Goal: Information Seeking & Learning: Learn about a topic

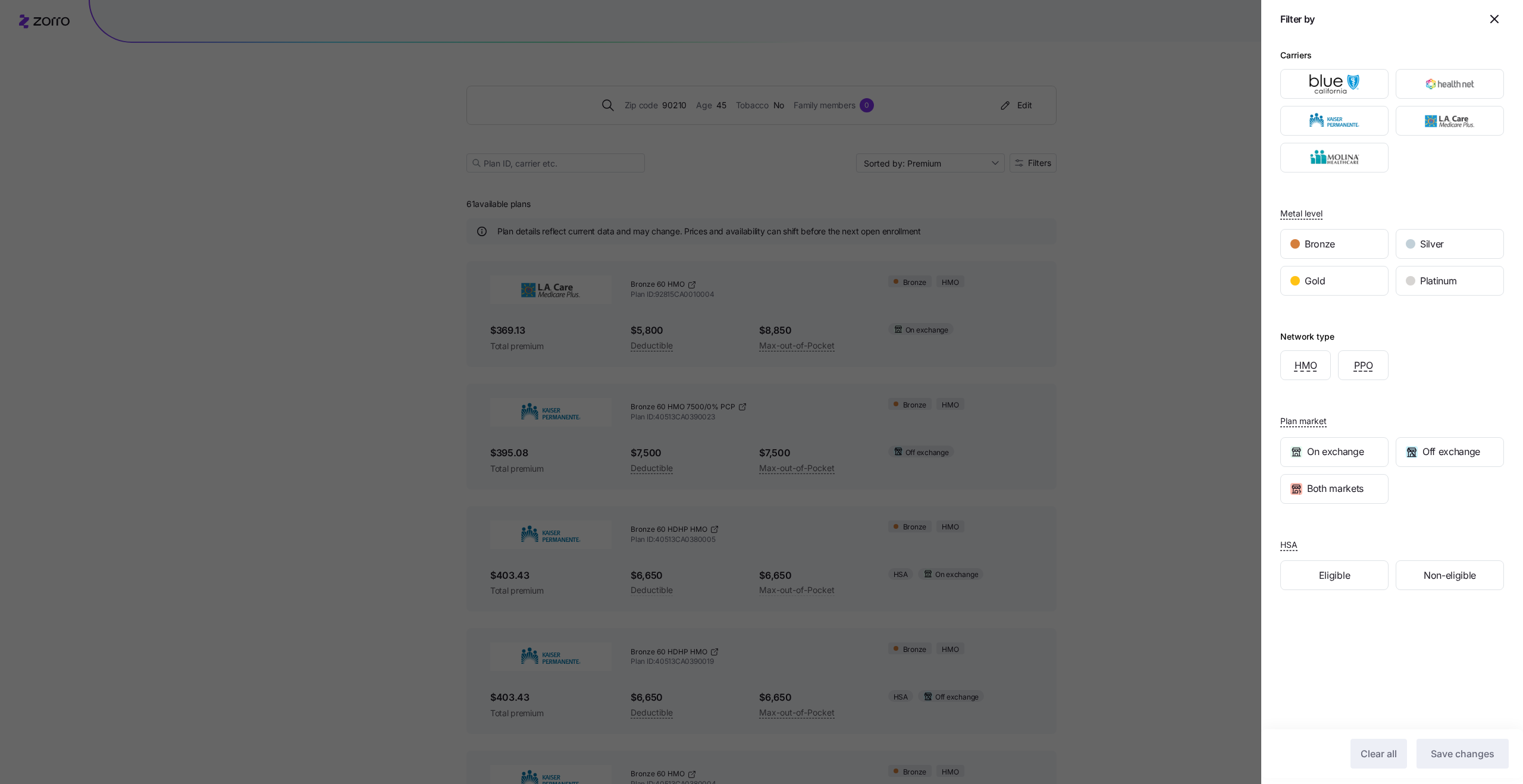
click at [1124, 430] on div at bounding box center [762, 392] width 1523 height 784
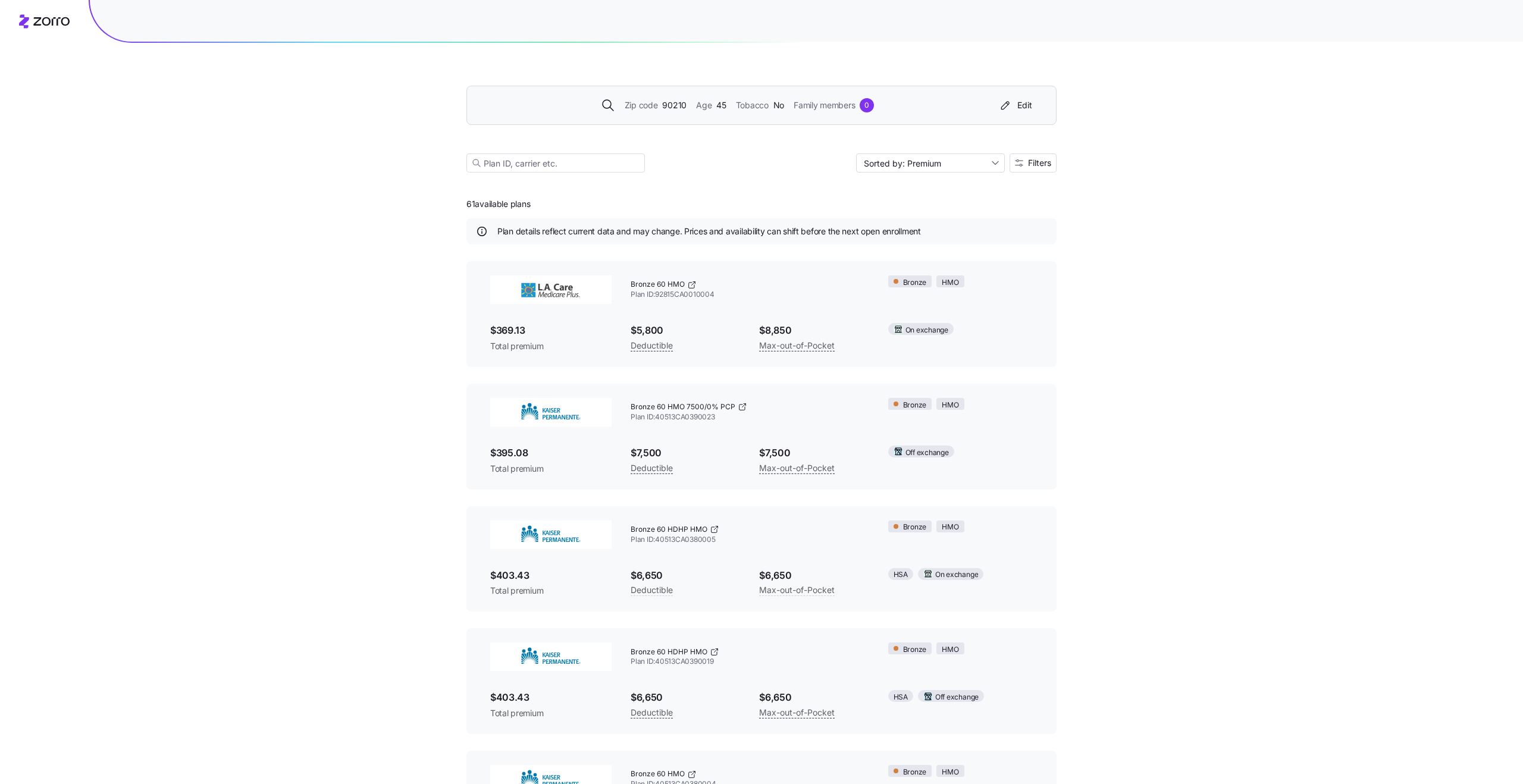
click at [956, 107] on div "Zip code 90210 Age [DEMOGRAPHIC_DATA] Tobacco No Family members 0" at bounding box center [736, 105] width 512 height 14
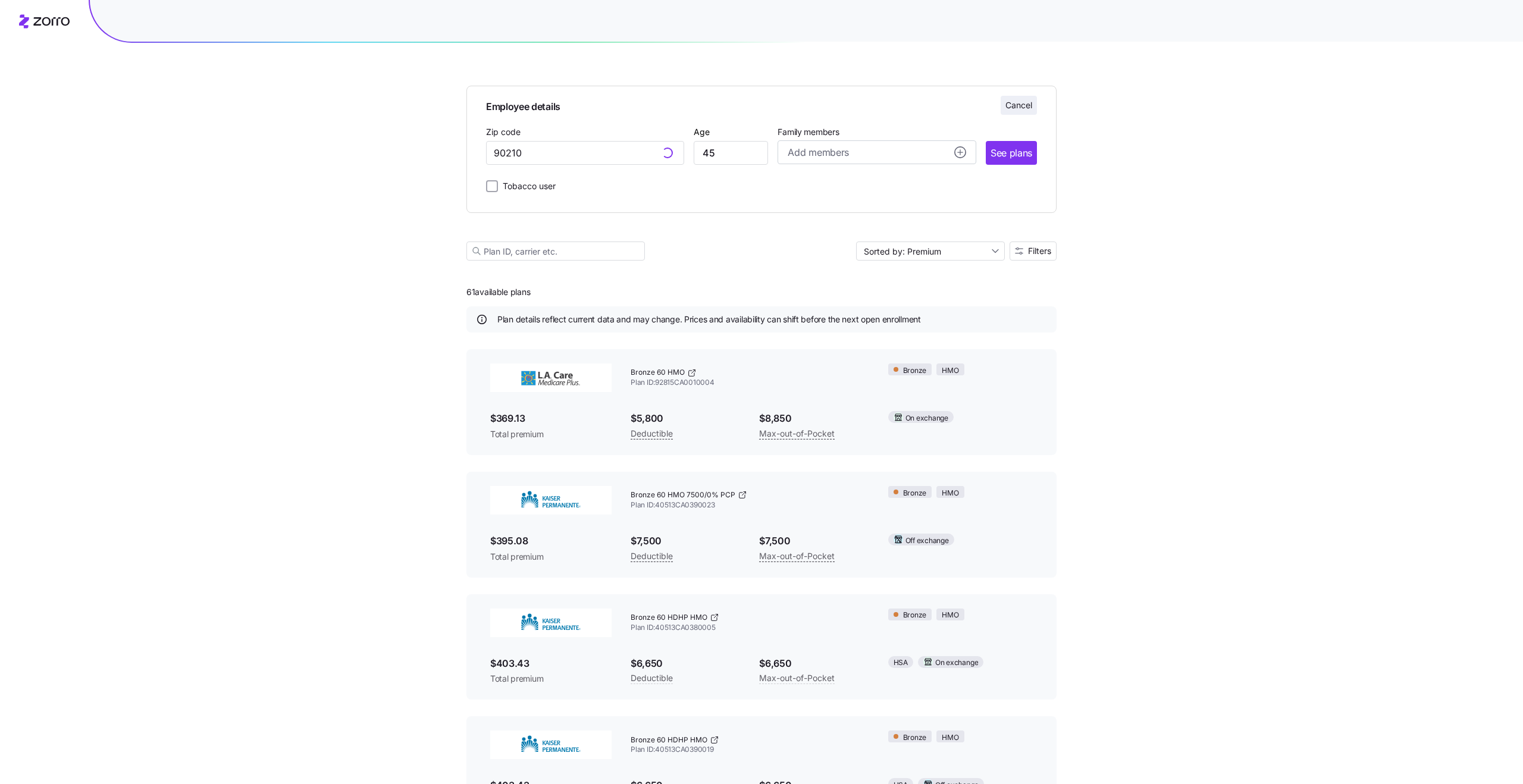
click at [1029, 109] on span "Cancel" at bounding box center [1018, 106] width 27 height 12
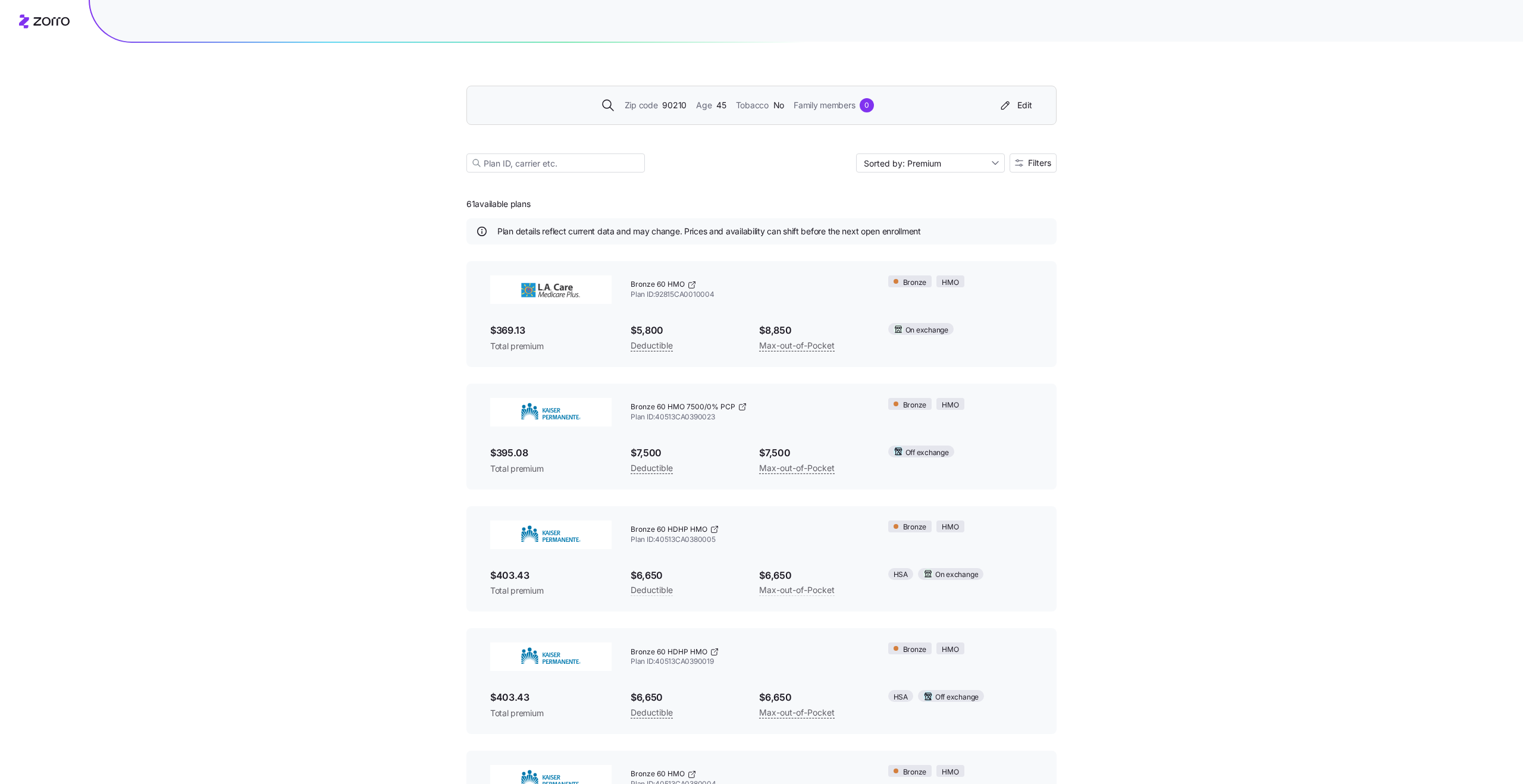
click at [906, 117] on div "Zip code 90210 Age [DEMOGRAPHIC_DATA] Tobacco No Family members 0 Edit" at bounding box center [761, 105] width 590 height 39
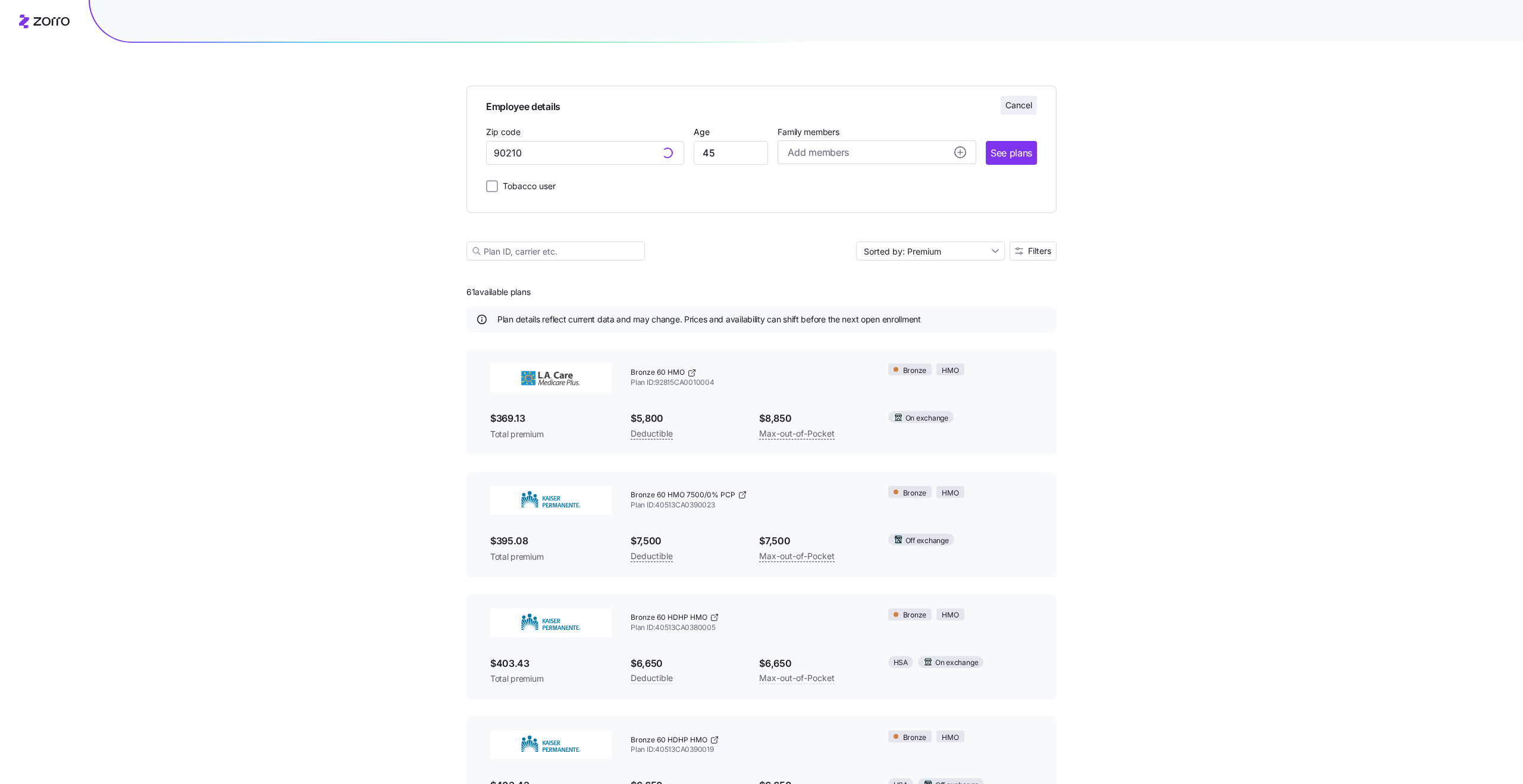
click at [1016, 102] on span "Cancel" at bounding box center [1018, 106] width 27 height 12
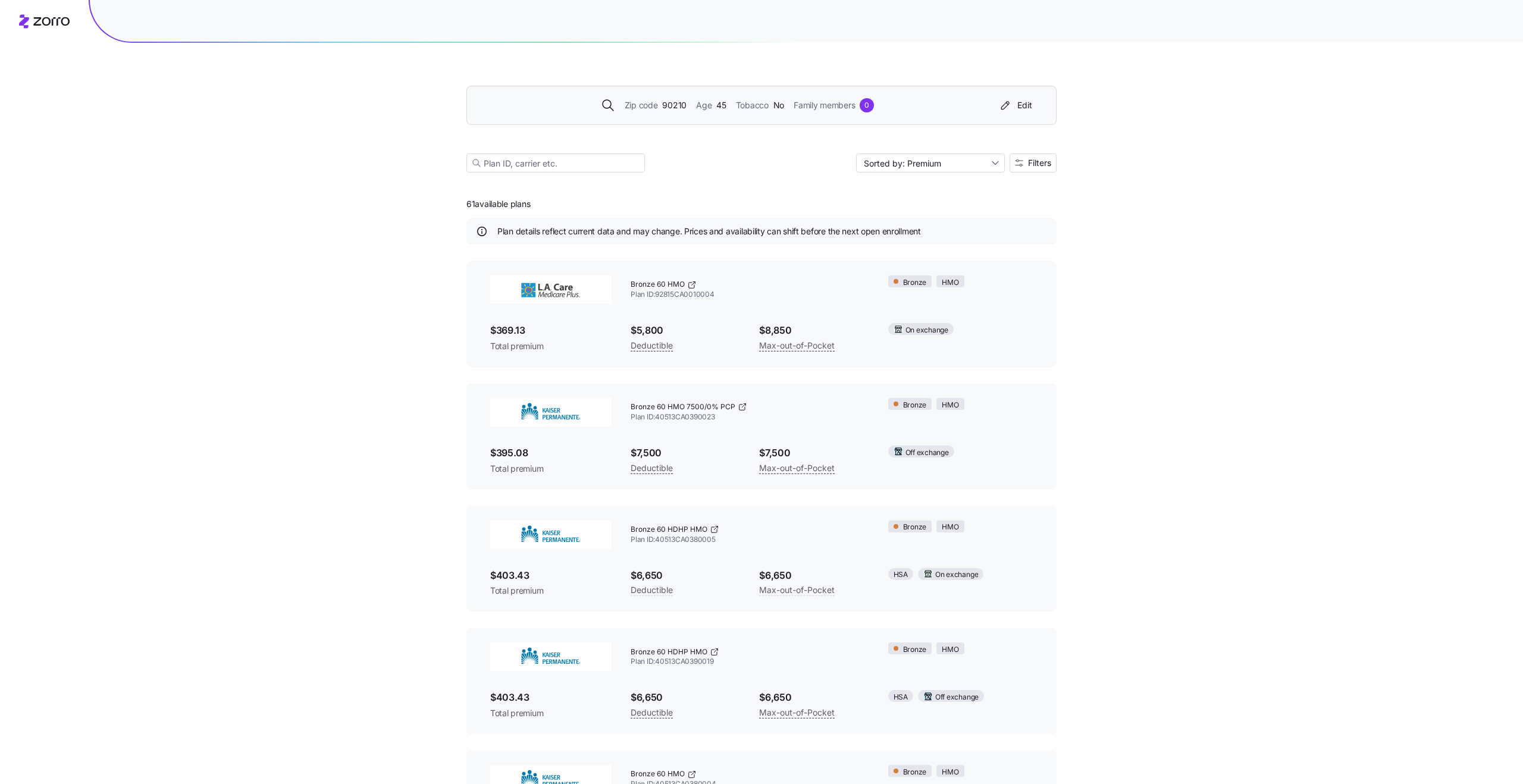
click at [904, 106] on div "Zip code 90210 Age [DEMOGRAPHIC_DATA] Tobacco No Family members 0" at bounding box center [736, 105] width 512 height 14
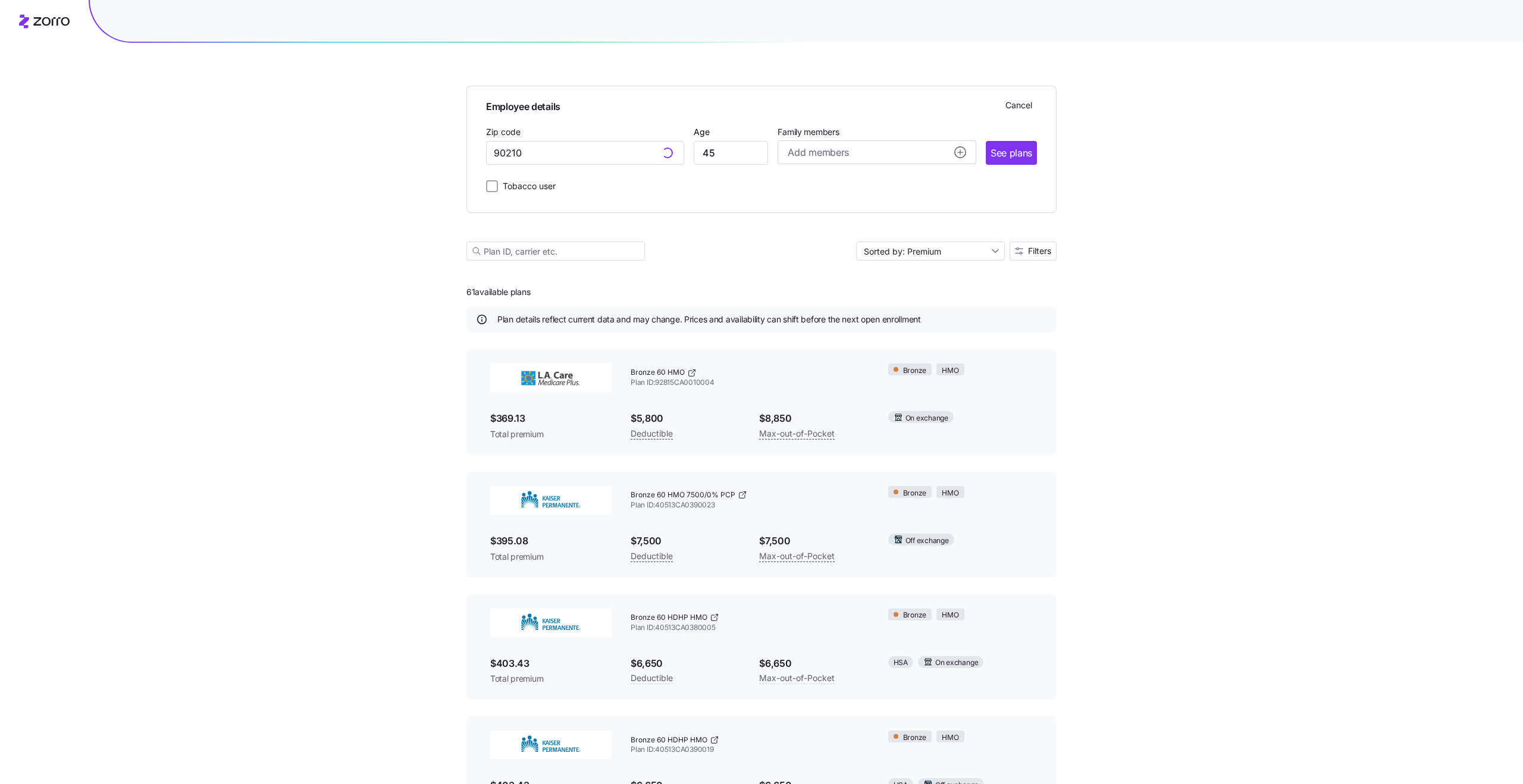
type input "90210, [GEOGRAPHIC_DATA], [GEOGRAPHIC_DATA]"
click at [1027, 106] on span "Cancel" at bounding box center [1018, 106] width 27 height 12
